Goal: Task Accomplishment & Management: Use online tool/utility

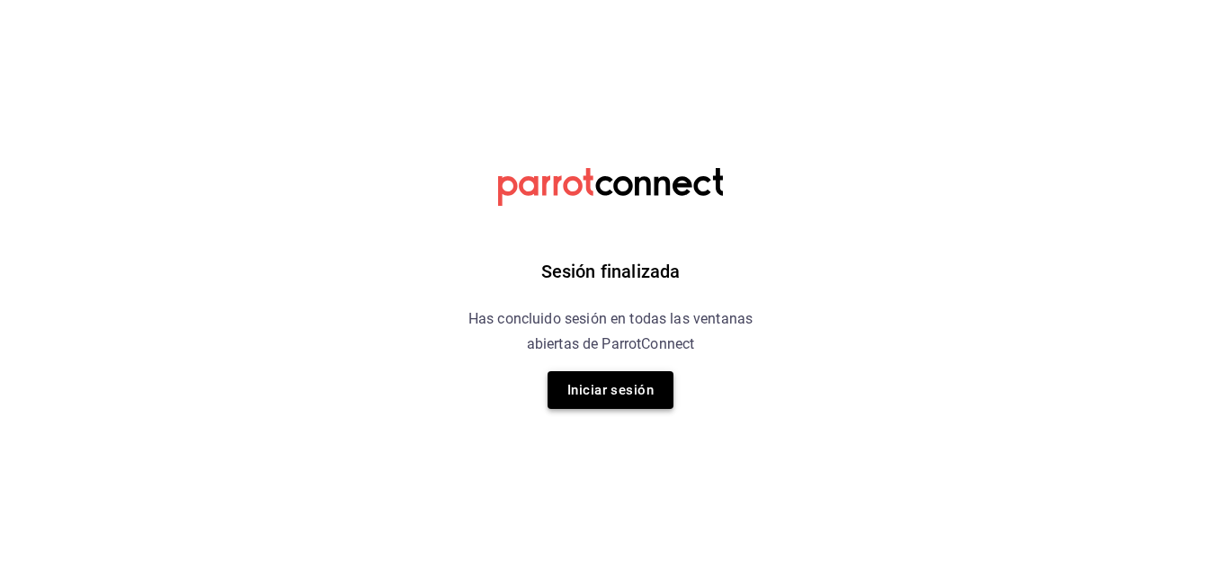
click at [587, 401] on button "Iniciar sesión" at bounding box center [611, 390] width 126 height 38
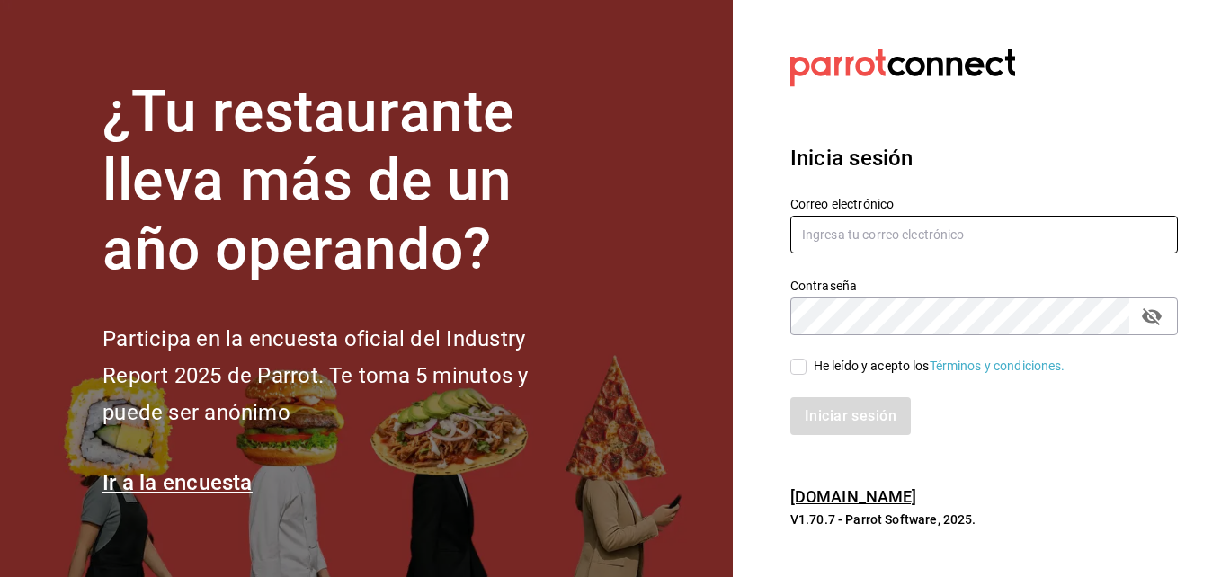
type input "maricarmen.herrera@grupocosteno.com"
click at [805, 362] on input "He leído y acepto los Términos y condiciones." at bounding box center [799, 367] width 16 height 16
checkbox input "true"
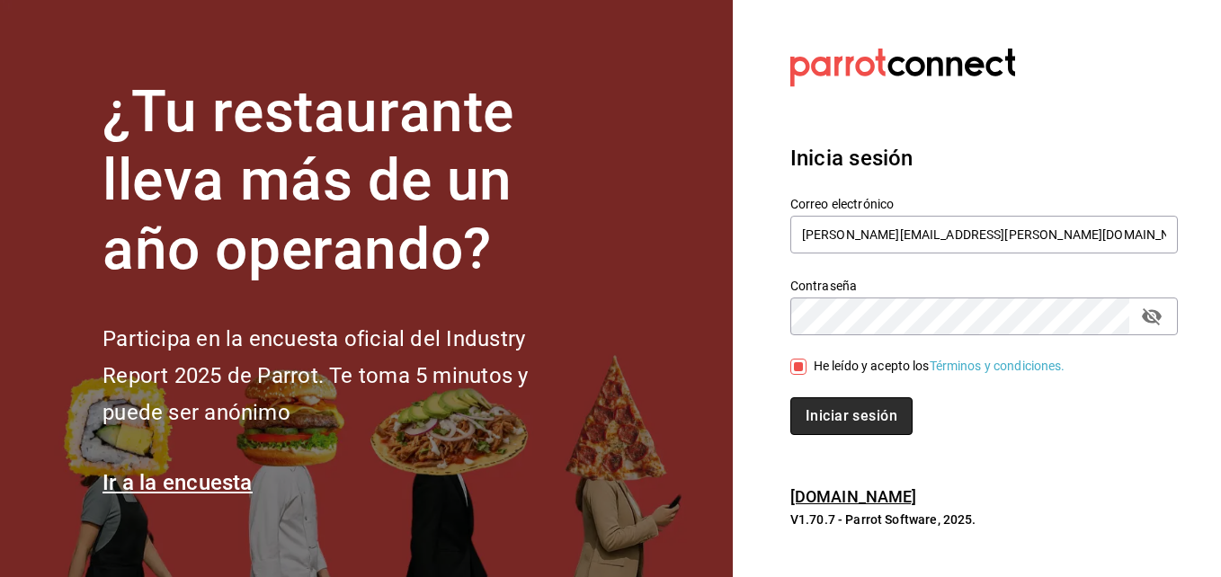
click at [835, 412] on button "Iniciar sesión" at bounding box center [852, 417] width 122 height 38
